Goal: Contribute content: Add original content to the website for others to see

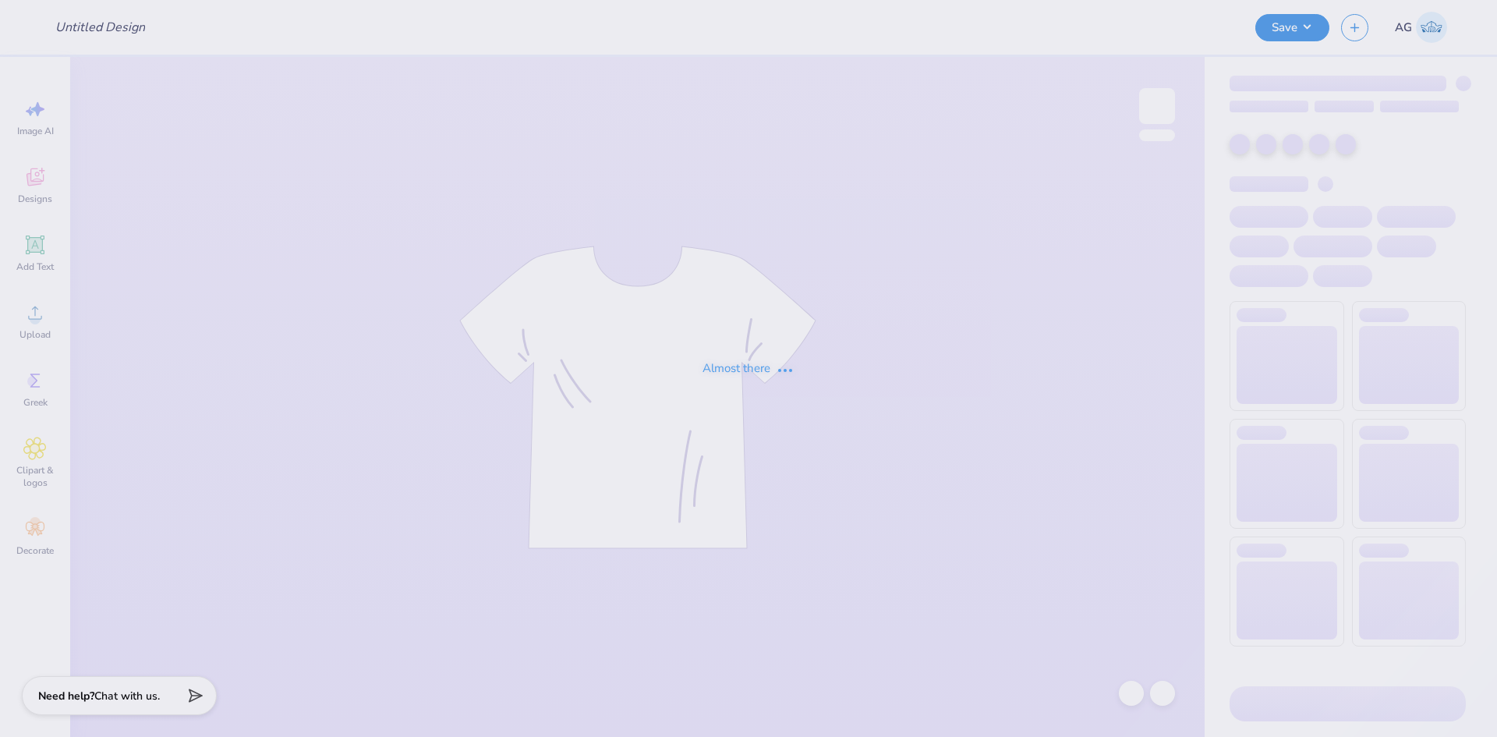
type input "TDA Xmas Show Shirt 3"
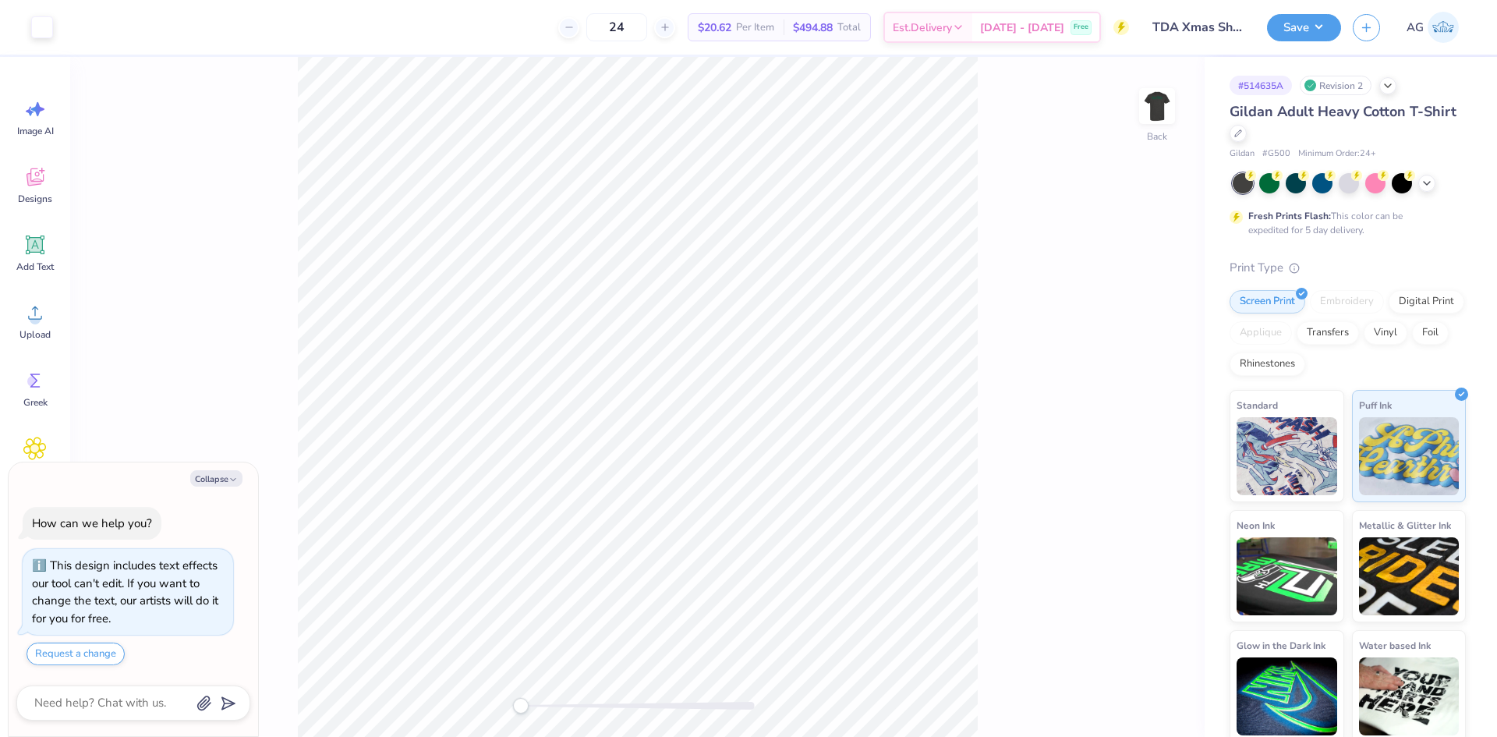
click at [5, 102] on div "Image AI Designs Add Text Upload Greek Clipart & logos Decorate" at bounding box center [35, 397] width 70 height 680
click at [44, 338] on span "Upload" at bounding box center [34, 334] width 31 height 12
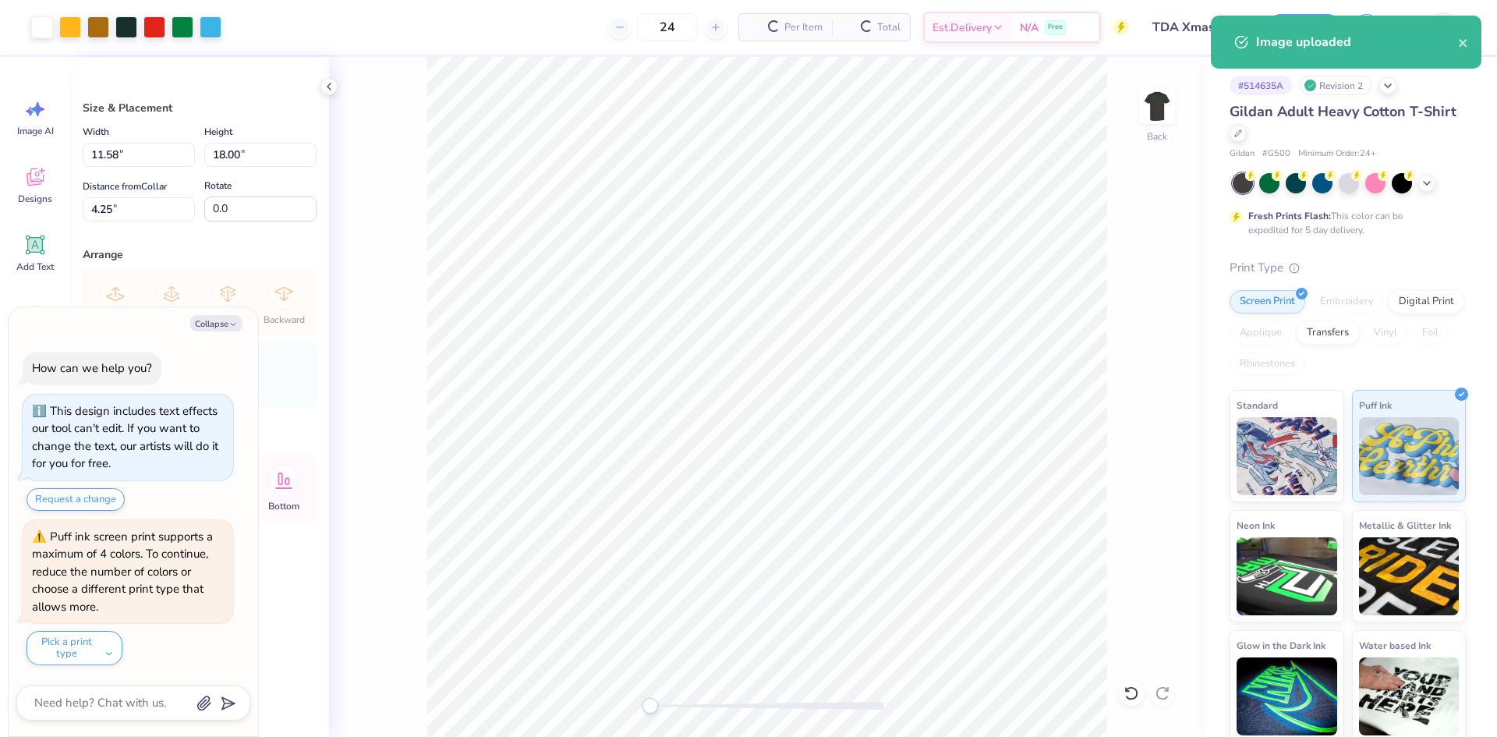
type textarea "x"
click at [252, 157] on input "18.00" at bounding box center [260, 155] width 112 height 24
type input "15"
type textarea "x"
type input "9.65"
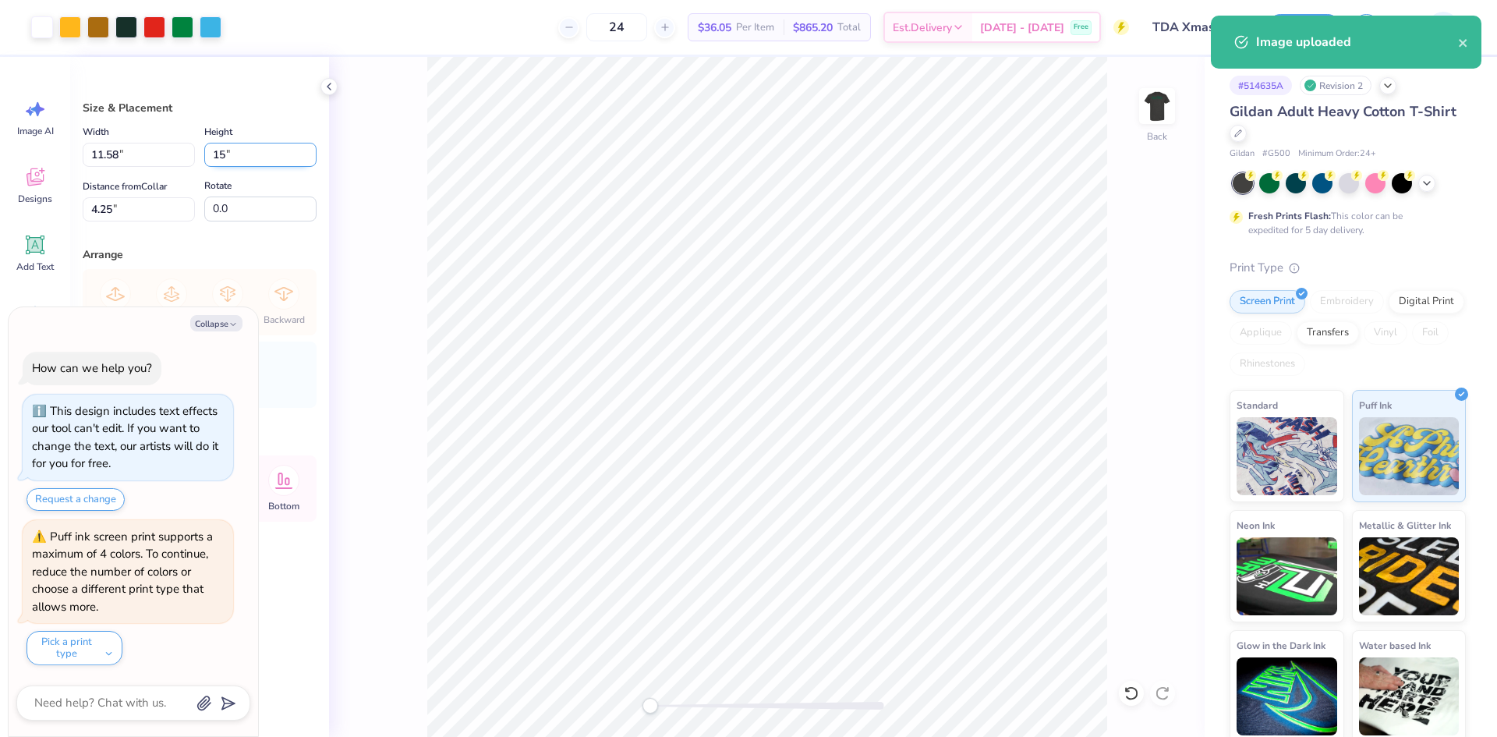
type input "15.00"
click at [197, 214] on div "Distance from Collar 5.75 5.75 " Rotate 0.0" at bounding box center [200, 198] width 234 height 45
click at [139, 211] on input "5.75" at bounding box center [139, 209] width 112 height 24
type input "3"
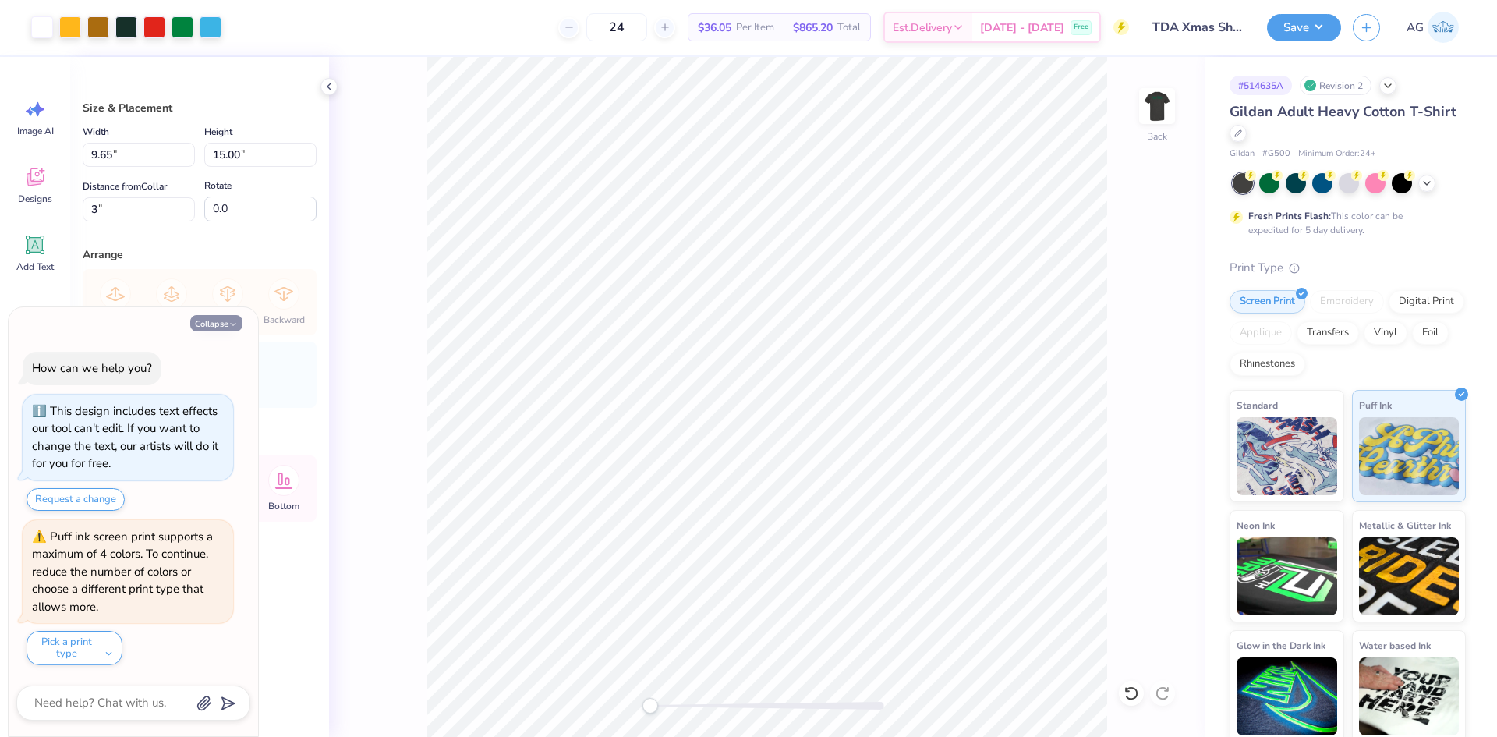
click at [200, 323] on button "Collapse" at bounding box center [216, 323] width 52 height 16
type textarea "x"
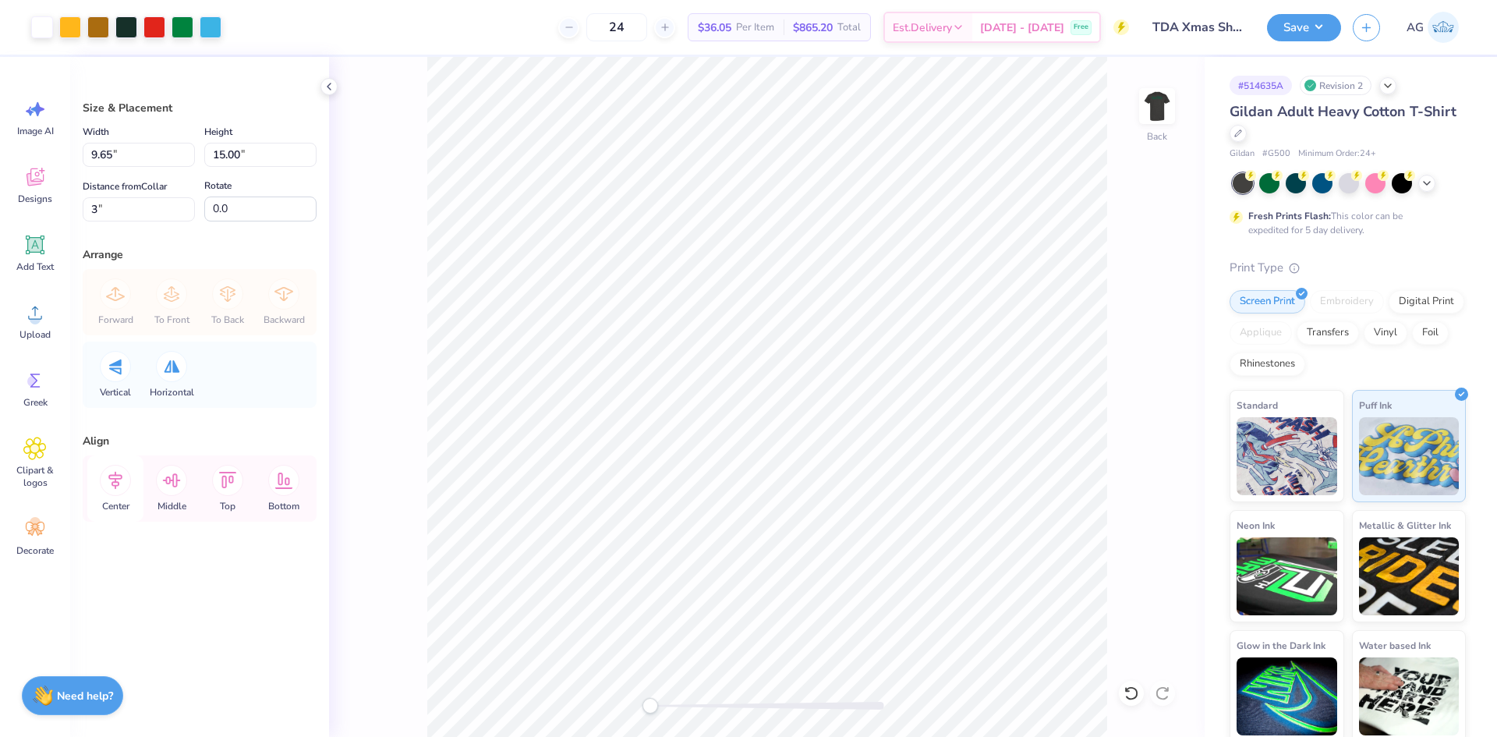
click at [128, 482] on icon at bounding box center [115, 480] width 31 height 31
drag, startPoint x: 1322, startPoint y: 34, endPoint x: 1326, endPoint y: 45, distance: 11.6
click at [1320, 34] on button "Save" at bounding box center [1304, 27] width 74 height 27
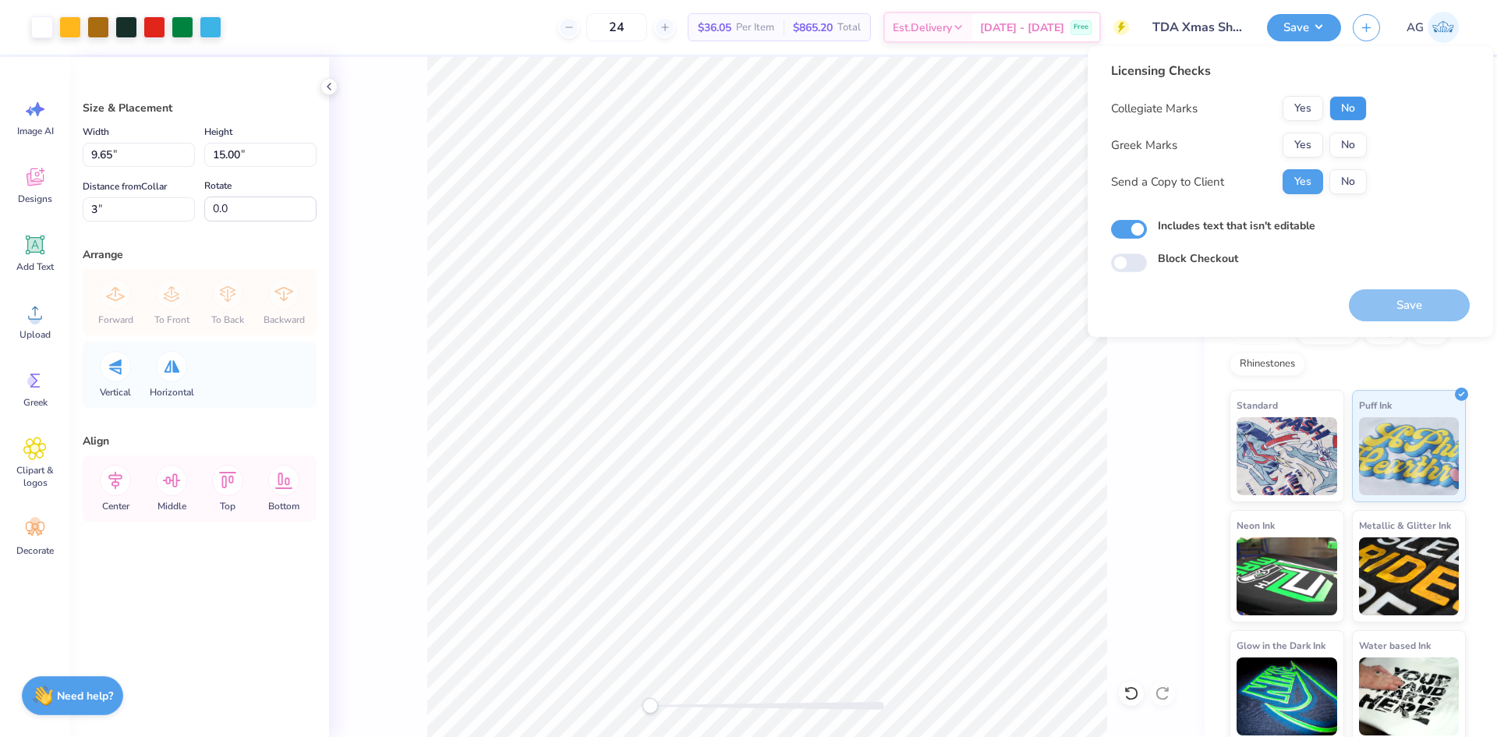
click at [1345, 108] on button "No" at bounding box center [1348, 108] width 37 height 25
click at [1348, 149] on button "No" at bounding box center [1348, 145] width 37 height 25
